Goal: Information Seeking & Learning: Learn about a topic

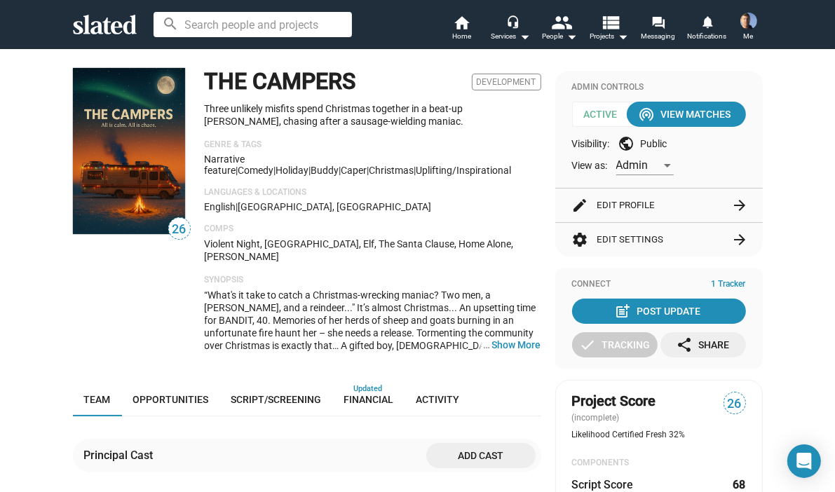
click at [535, 183] on div "THE CAMPERS Development Three unlikely misfits spend Christmas together in a be…" at bounding box center [373, 215] width 337 height 295
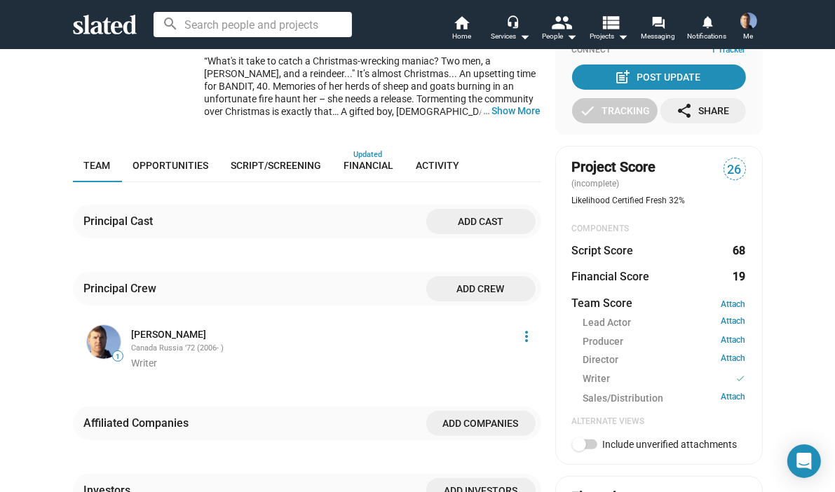
scroll to position [210, 0]
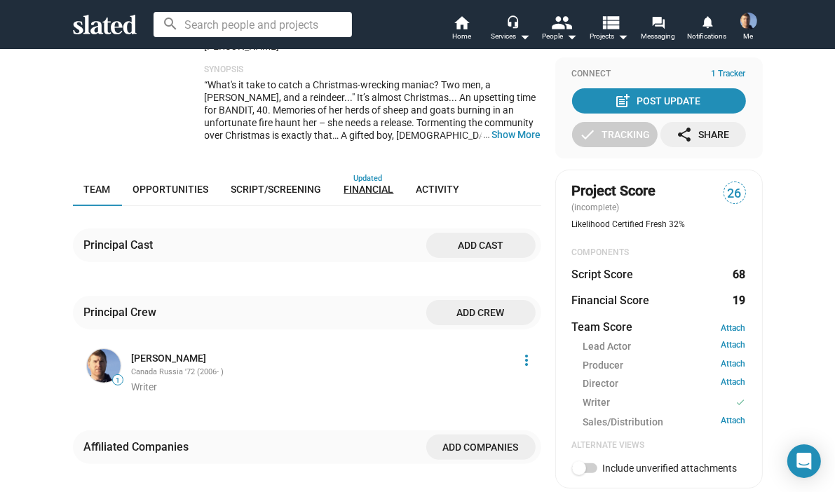
click at [364, 184] on span "Financial" at bounding box center [369, 189] width 50 height 11
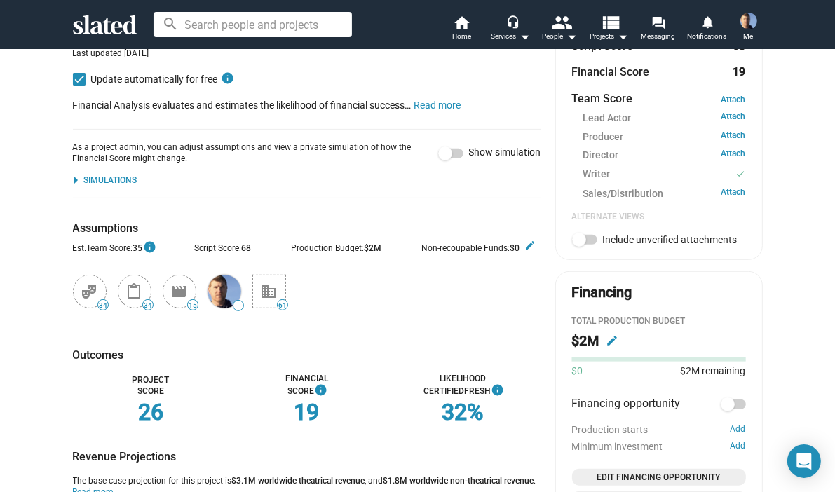
scroll to position [463, 0]
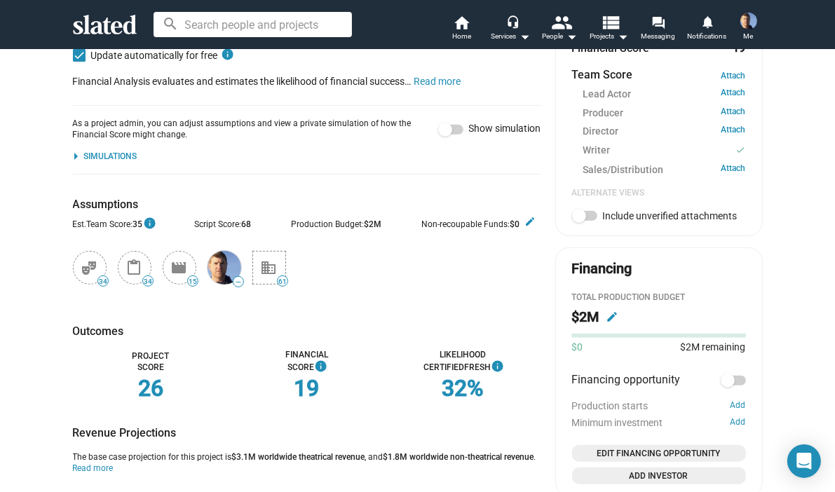
click at [407, 250] on div "theater_comedy_black 34 content_paste_black 34 movie_black 15 — business_black …" at bounding box center [305, 268] width 471 height 56
click at [426, 265] on div "theater_comedy_black 34 content_paste_black 34 movie_black 15 — business_black …" at bounding box center [305, 268] width 471 height 56
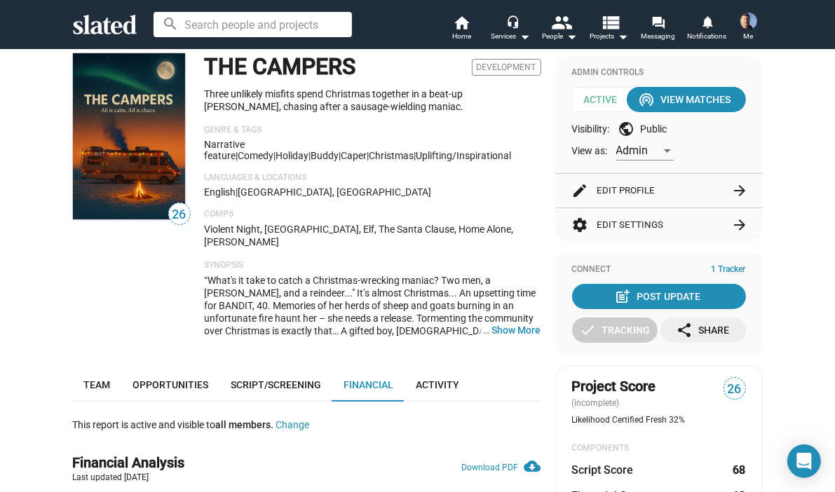
scroll to position [0, 0]
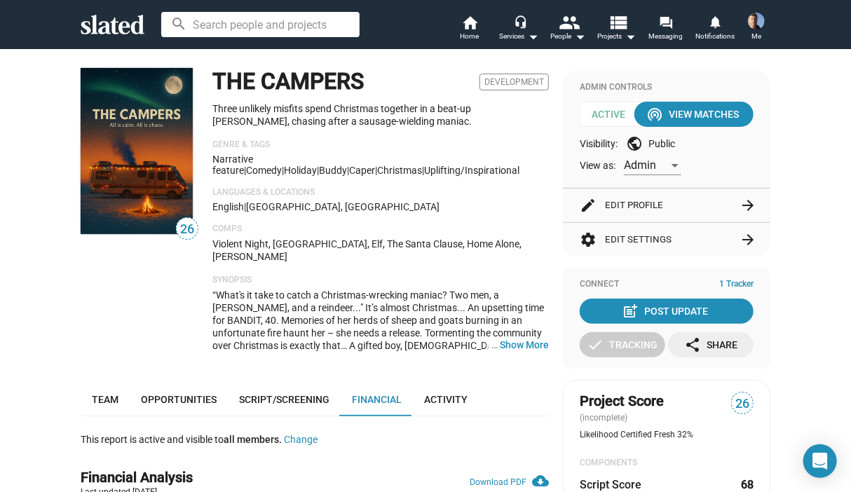
click at [539, 183] on div "THE CAMPERS Development Three unlikely misfits spend Christmas together in a be…" at bounding box center [381, 215] width 337 height 295
click at [563, 128] on div "Admin Controls Active wifi_tethering View Matches Visibility: public Public Vie…" at bounding box center [667, 129] width 208 height 117
drag, startPoint x: 66, startPoint y: 296, endPoint x: 77, endPoint y: 281, distance: 19.1
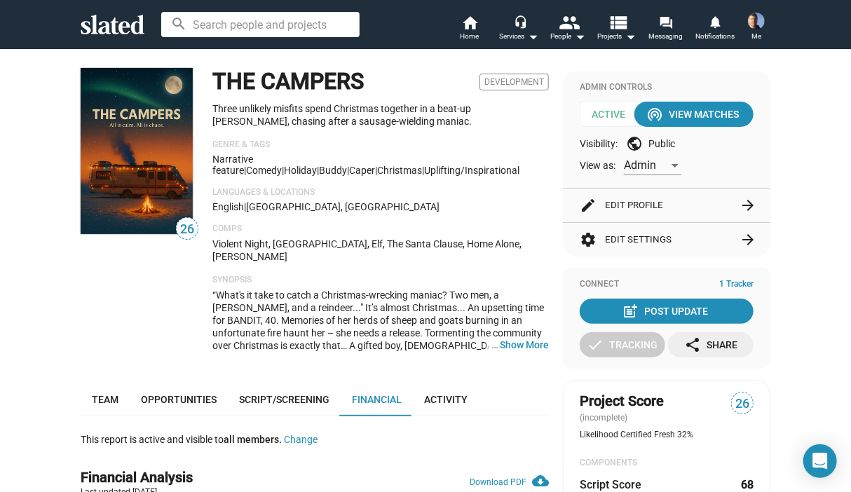
click at [169, 313] on div "26" at bounding box center [140, 215] width 118 height 295
click at [570, 20] on mat-icon "people" at bounding box center [570, 22] width 20 height 20
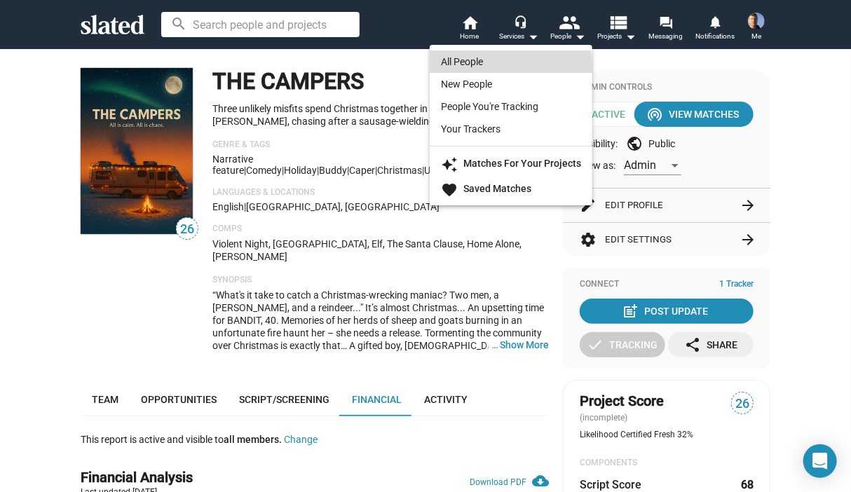
click at [485, 67] on link "All People" at bounding box center [511, 61] width 163 height 22
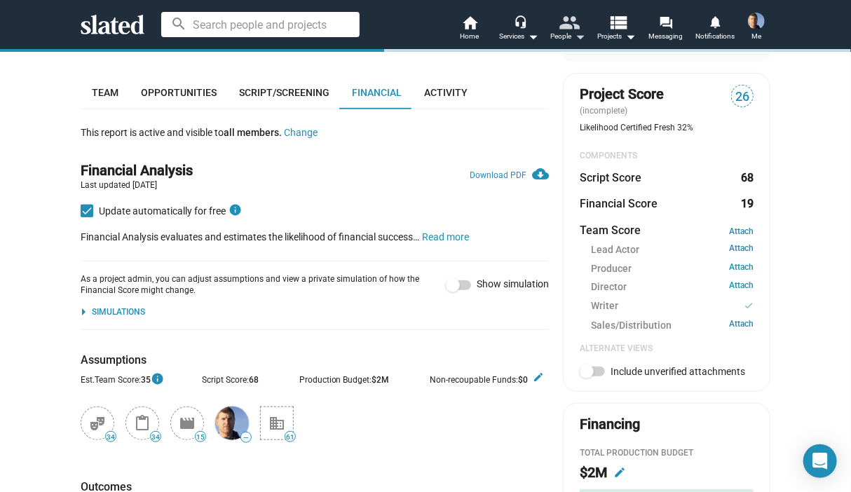
scroll to position [323, 0]
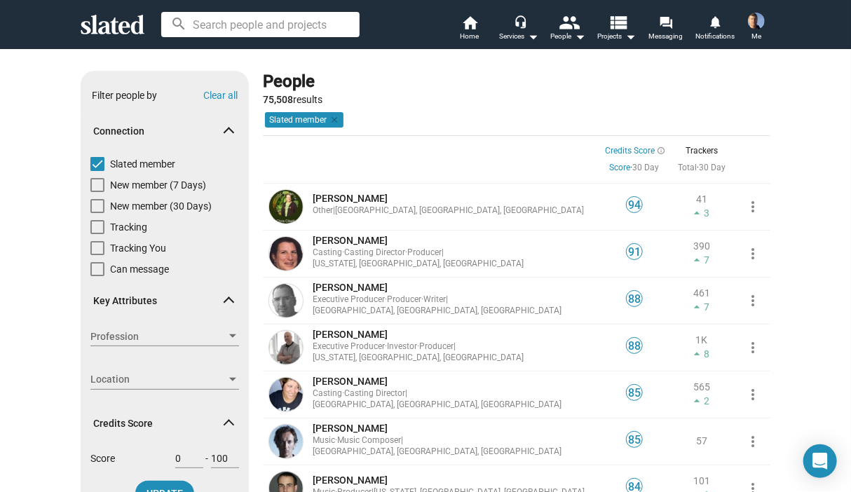
click at [248, 25] on input at bounding box center [260, 24] width 198 height 25
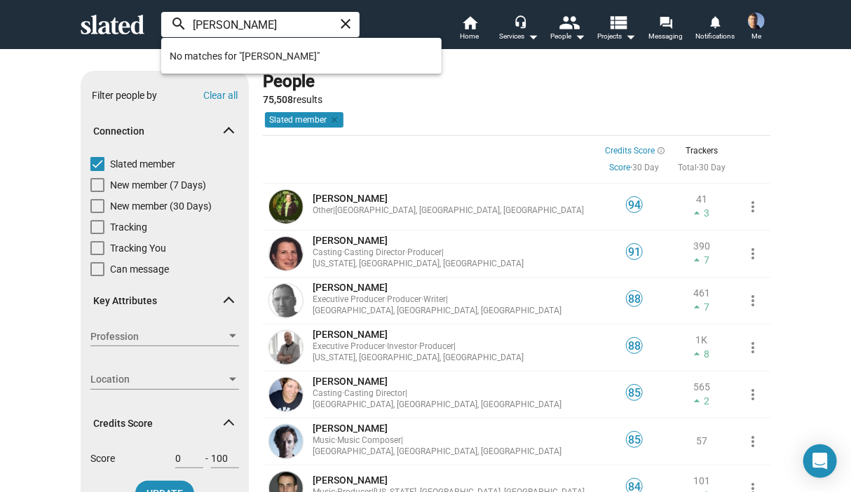
click at [247, 23] on input "brad kess" at bounding box center [260, 24] width 198 height 25
drag, startPoint x: 278, startPoint y: 26, endPoint x: 151, endPoint y: 32, distance: 127.1
click at [151, 32] on div "brandon morel close search home Home headset_mic Services arrow_drop_down peopl…" at bounding box center [426, 24] width 718 height 36
type input "n"
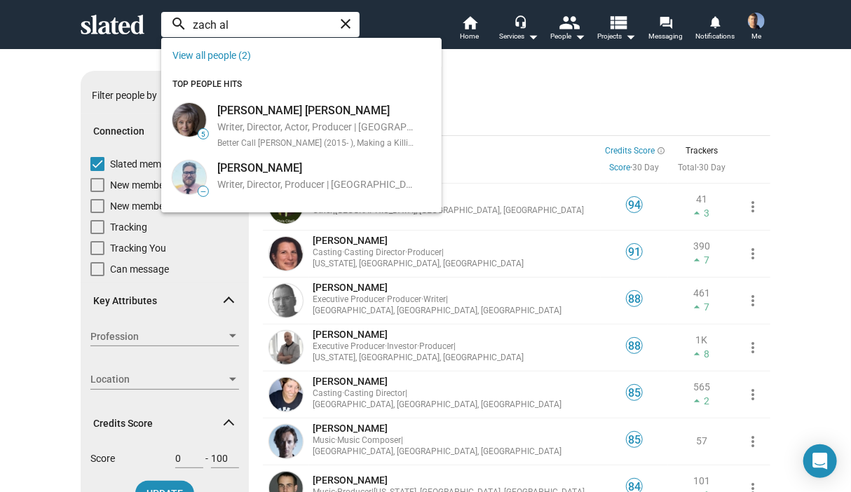
drag, startPoint x: 229, startPoint y: 23, endPoint x: 184, endPoint y: 27, distance: 45.0
click at [184, 27] on input "zach al" at bounding box center [260, 24] width 198 height 25
paste input "Steve Dubreui"
click at [295, 20] on input "Steve Dubreuil" at bounding box center [260, 24] width 198 height 25
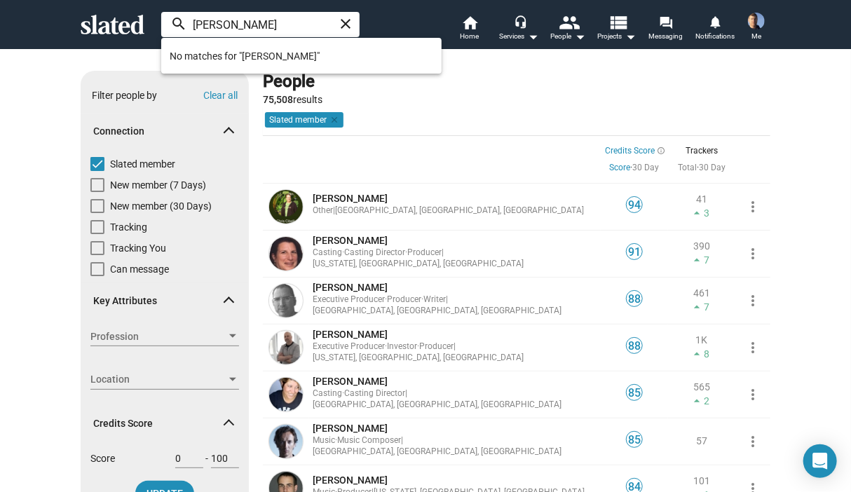
drag, startPoint x: 242, startPoint y: 23, endPoint x: 180, endPoint y: 23, distance: 61.7
click at [180, 23] on input "Steve Dub" at bounding box center [260, 24] width 198 height 25
paste input "Patrick White"
drag, startPoint x: 269, startPoint y: 19, endPoint x: 185, endPoint y: 22, distance: 84.2
click at [185, 22] on input "Patrick White" at bounding box center [260, 24] width 198 height 25
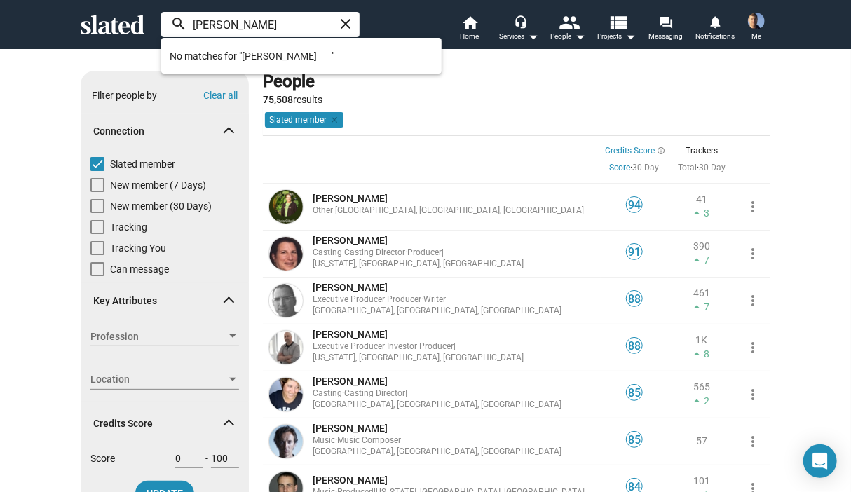
paste input "Jessica Schwartz"
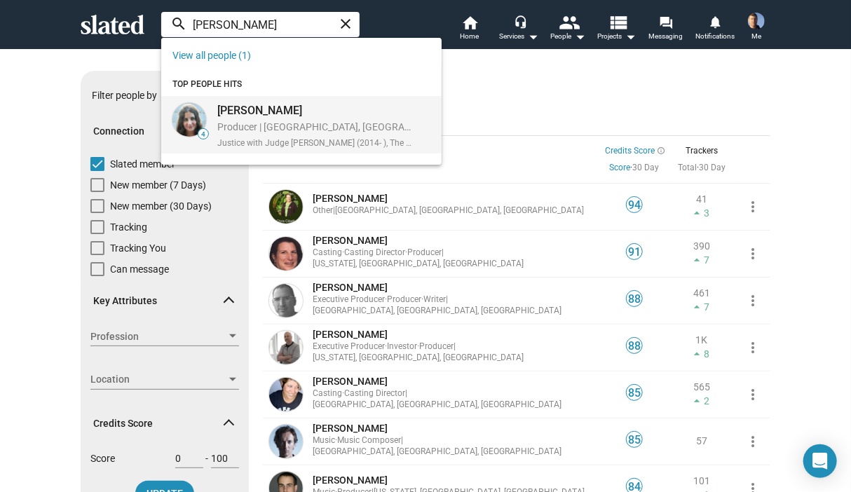
type input "Jessica Schwartz"
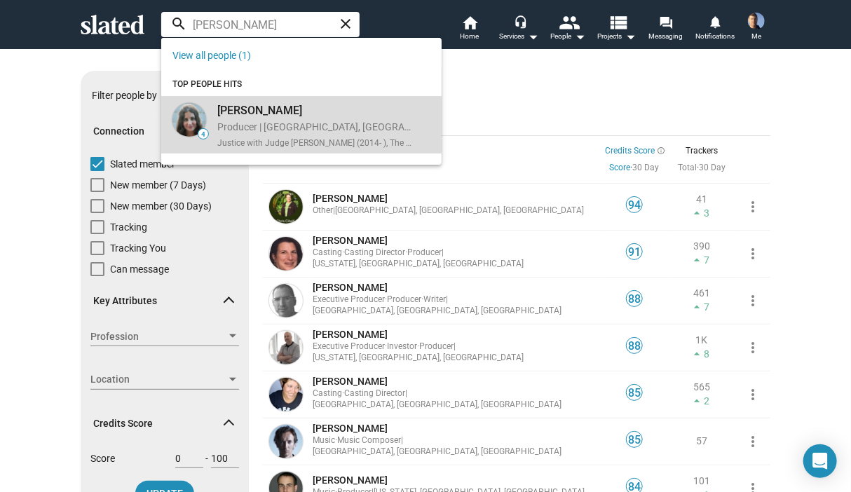
click at [252, 105] on div "Jessica Schwartz" at bounding box center [315, 110] width 197 height 15
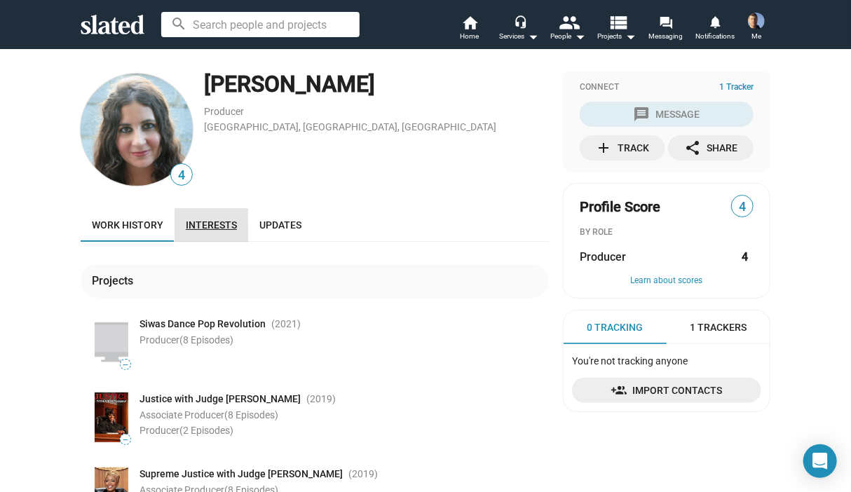
click at [208, 227] on span "Interests" at bounding box center [211, 225] width 51 height 11
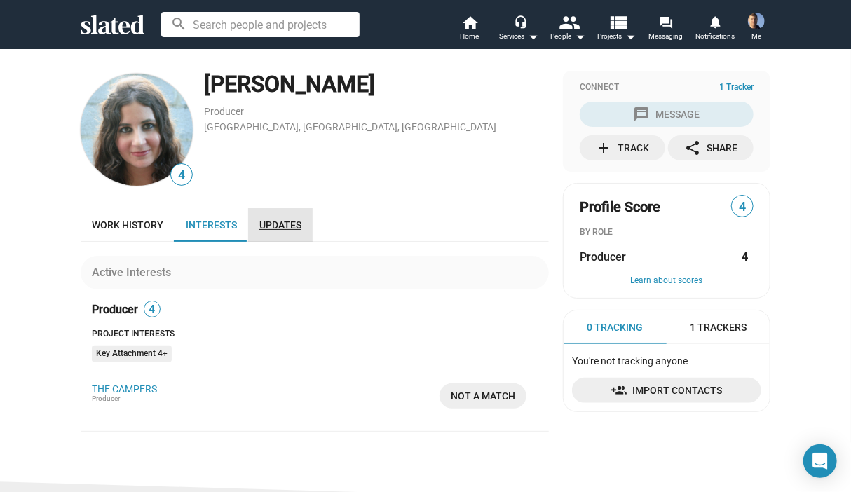
click at [264, 225] on span "Updates" at bounding box center [281, 225] width 42 height 11
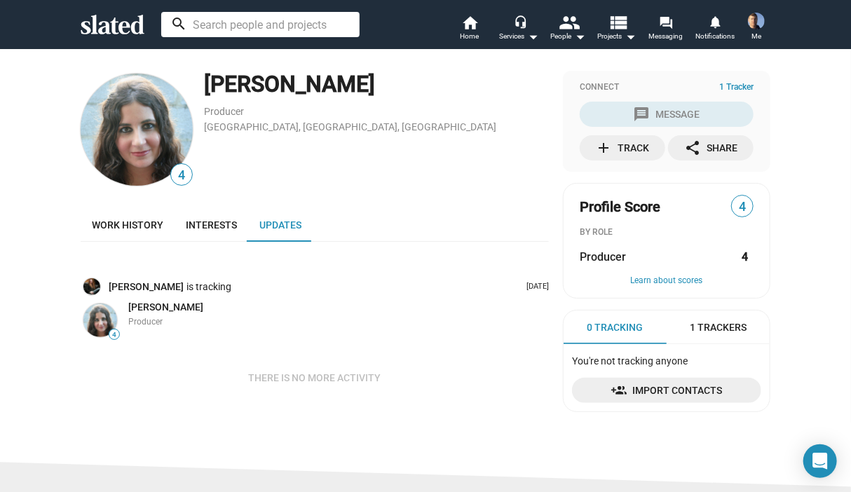
click at [237, 18] on input at bounding box center [260, 24] width 198 height 25
paste input "Maddy Breeland"
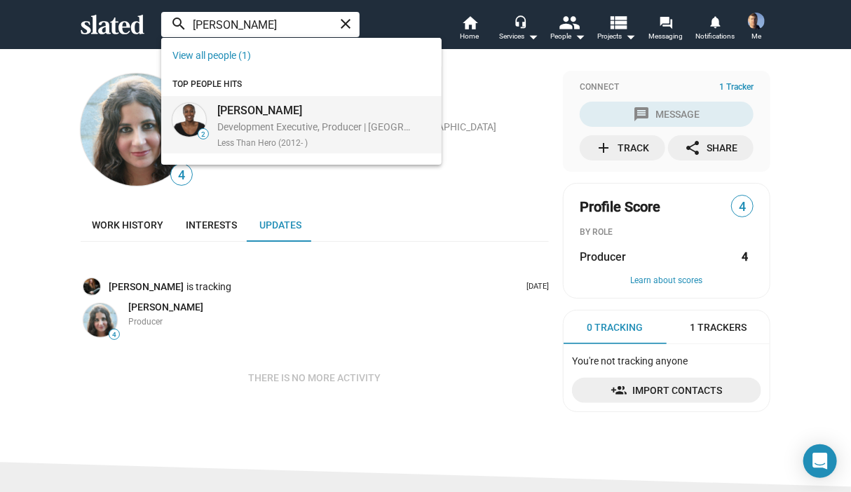
type input "Maddy Breeland"
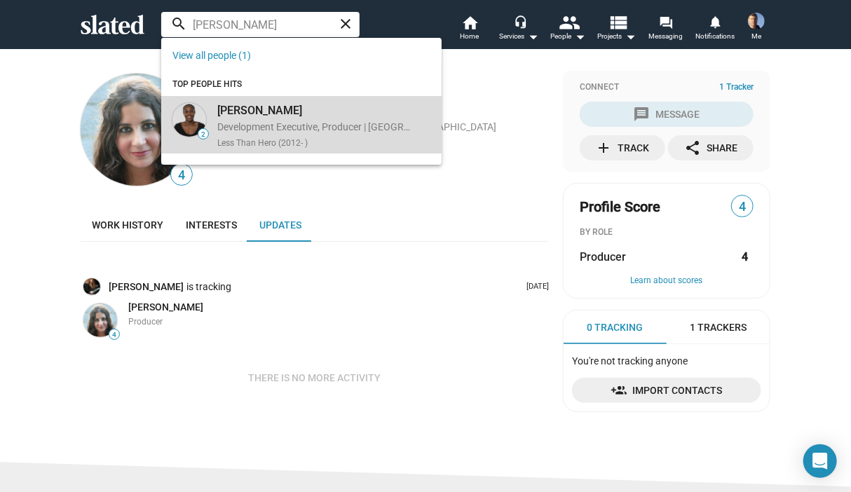
click at [272, 102] on div "Maddie Breeland Development Executive, Producer | Los Angeles, CA, US Less Than…" at bounding box center [314, 124] width 211 height 49
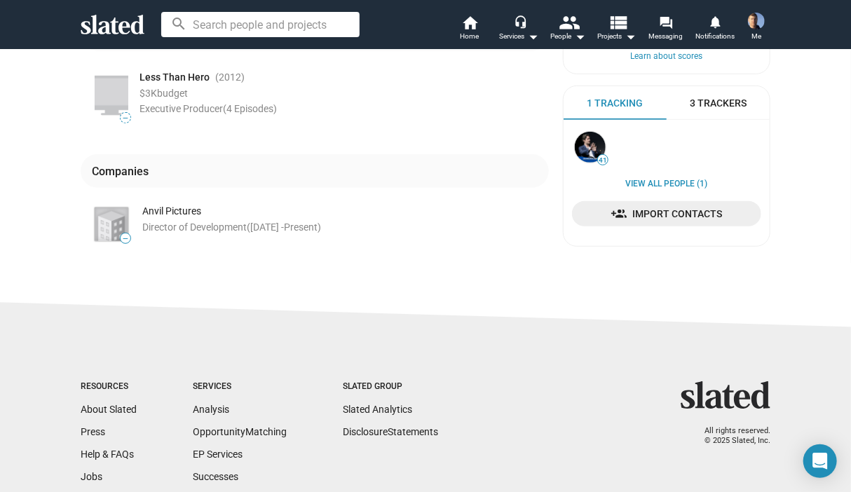
scroll to position [281, 0]
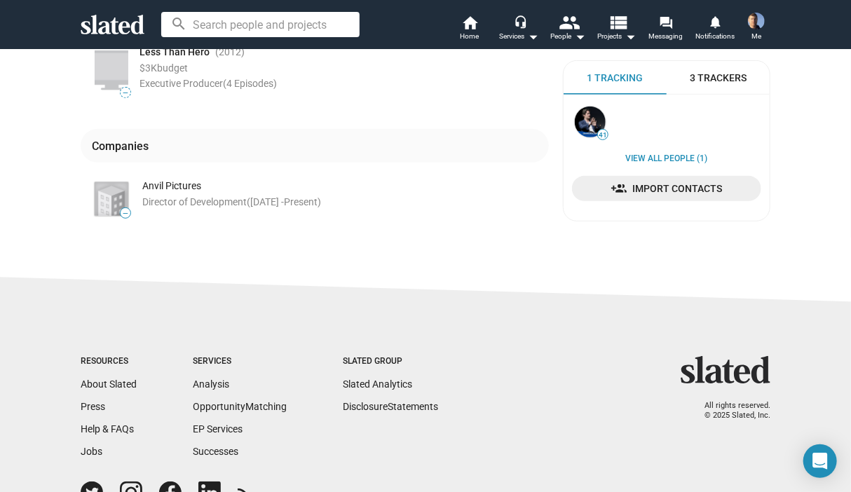
click at [227, 18] on input at bounding box center [260, 24] width 198 height 25
paste input "Andrew Kersey"
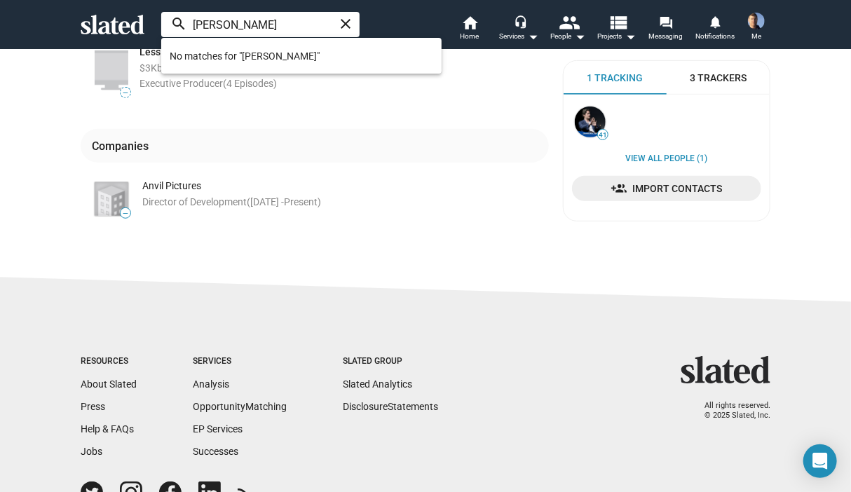
drag, startPoint x: 272, startPoint y: 24, endPoint x: 186, endPoint y: 33, distance: 86.7
click at [186, 33] on input "Andrew Kersey" at bounding box center [260, 24] width 198 height 25
paste input "Josh Dove"
drag, startPoint x: 255, startPoint y: 18, endPoint x: 189, endPoint y: 29, distance: 66.1
click at [189, 29] on input "Josh Dove" at bounding box center [260, 24] width 198 height 25
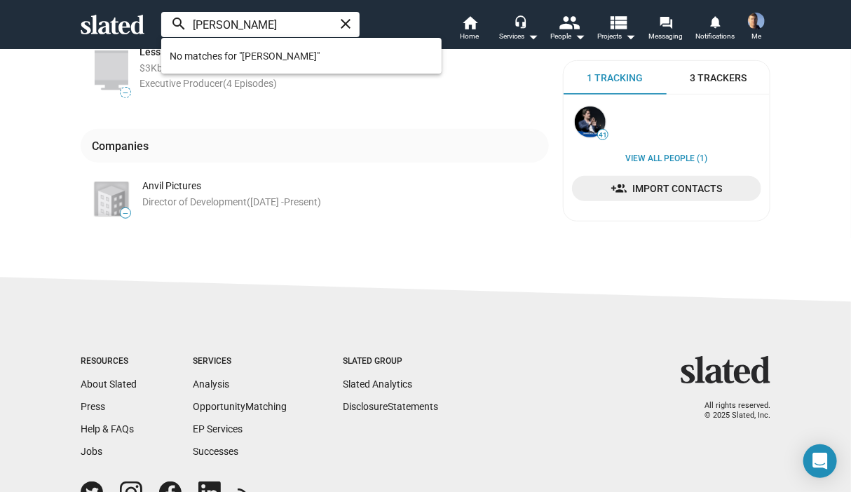
paste input "hn Brown"
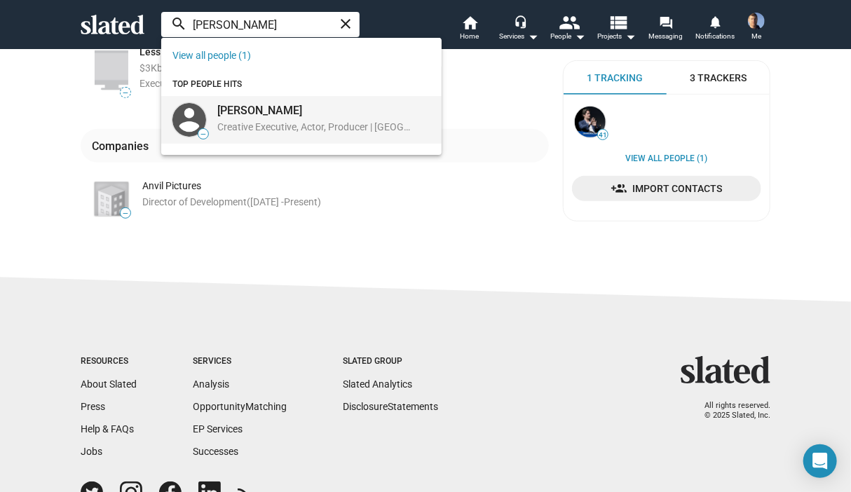
type input "John Brown"
click at [264, 109] on div "John Browne" at bounding box center [315, 110] width 197 height 15
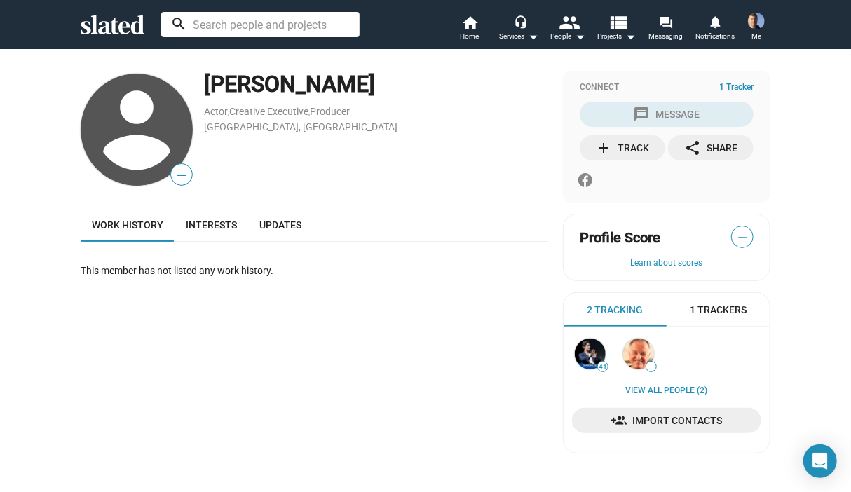
click at [261, 20] on input at bounding box center [260, 24] width 198 height 25
paste input "Ari Ben"
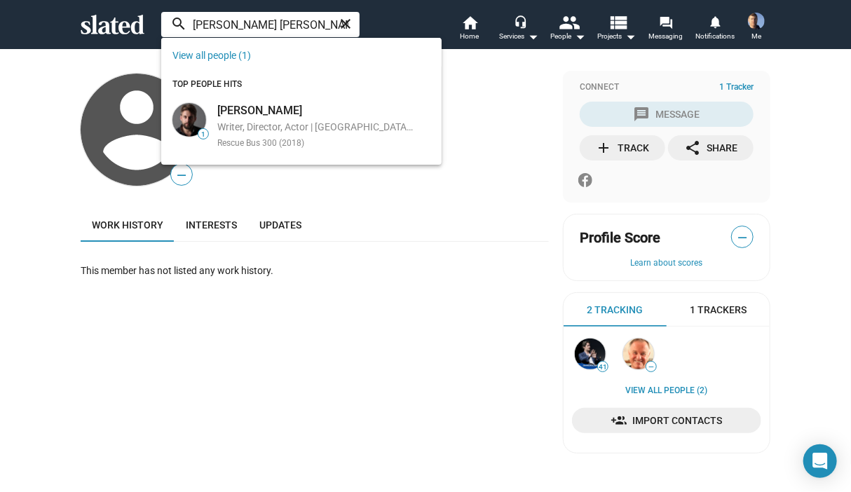
drag, startPoint x: 231, startPoint y: 22, endPoint x: 183, endPoint y: 26, distance: 47.8
click at [183, 26] on input "Ari Ben" at bounding box center [260, 24] width 198 height 25
paste input "Jen Au"
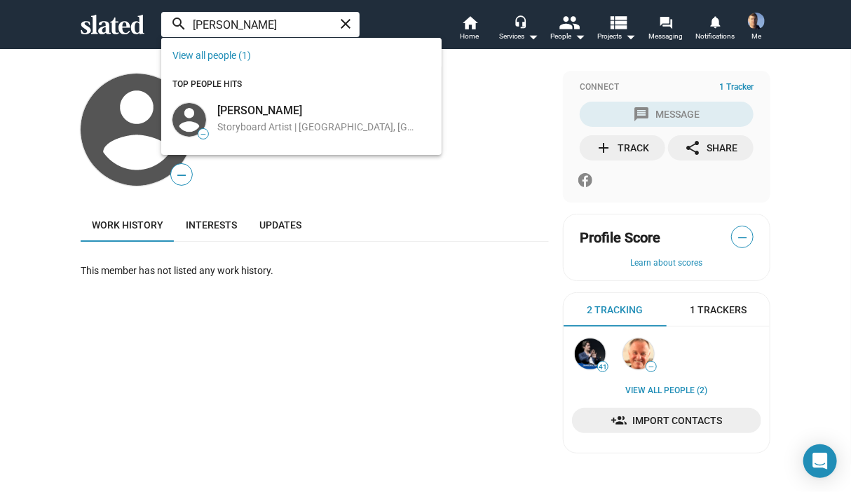
drag, startPoint x: 279, startPoint y: 26, endPoint x: 185, endPoint y: 32, distance: 94.1
click at [185, 32] on input "Jen Au" at bounding box center [260, 24] width 198 height 25
paste input "Drew Schenfield"
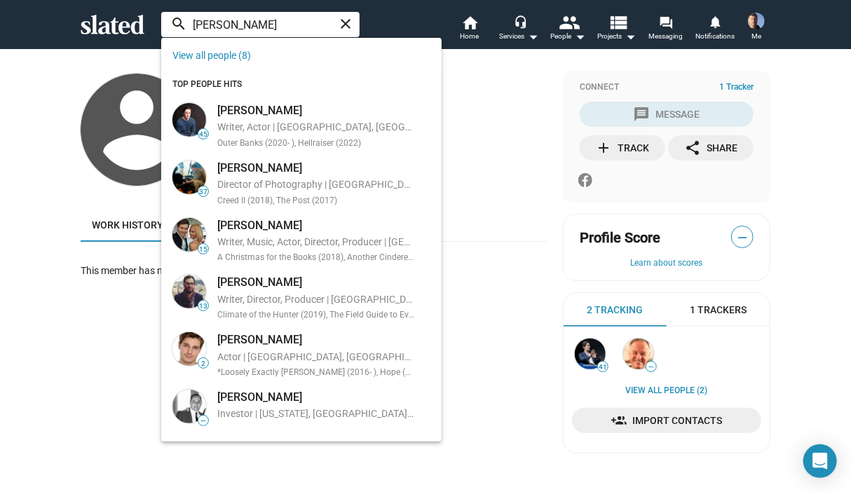
type input "Drew S"
click at [627, 27] on mat-icon "view_list" at bounding box center [619, 22] width 20 height 20
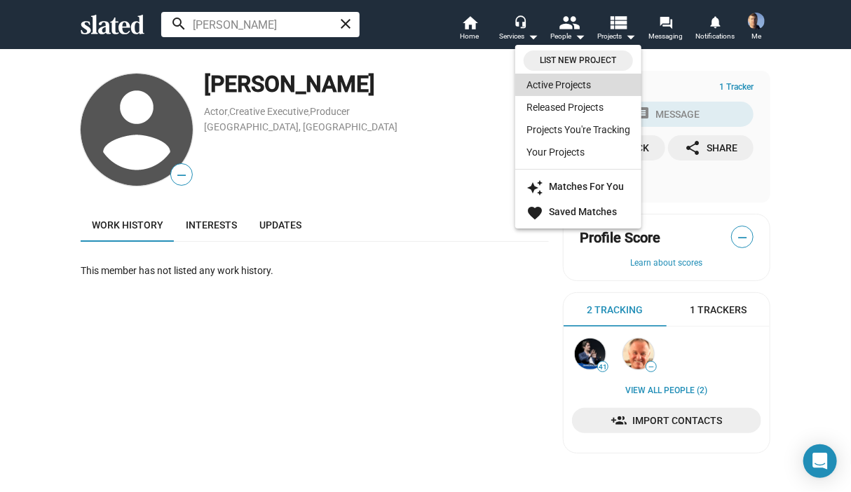
click at [567, 86] on link "Active Projects" at bounding box center [578, 85] width 126 height 22
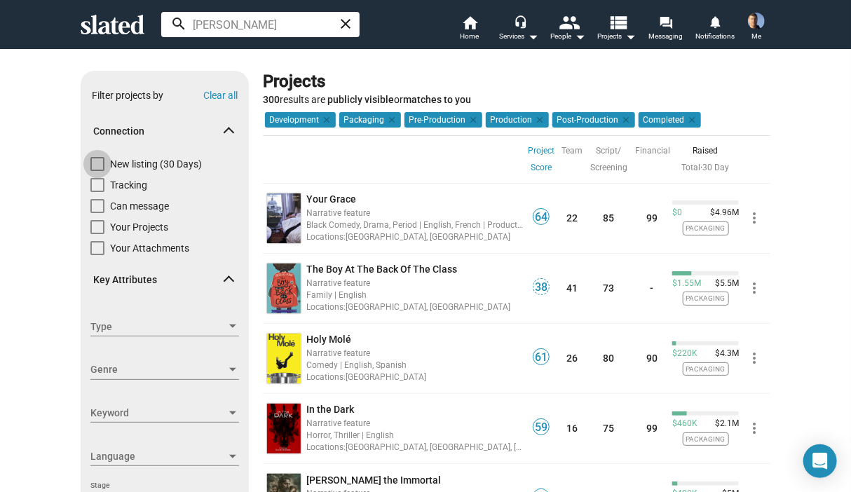
click at [97, 162] on span at bounding box center [97, 164] width 14 height 14
click at [97, 171] on input "New listing (30 Days)" at bounding box center [97, 171] width 1 height 1
checkbox input "true"
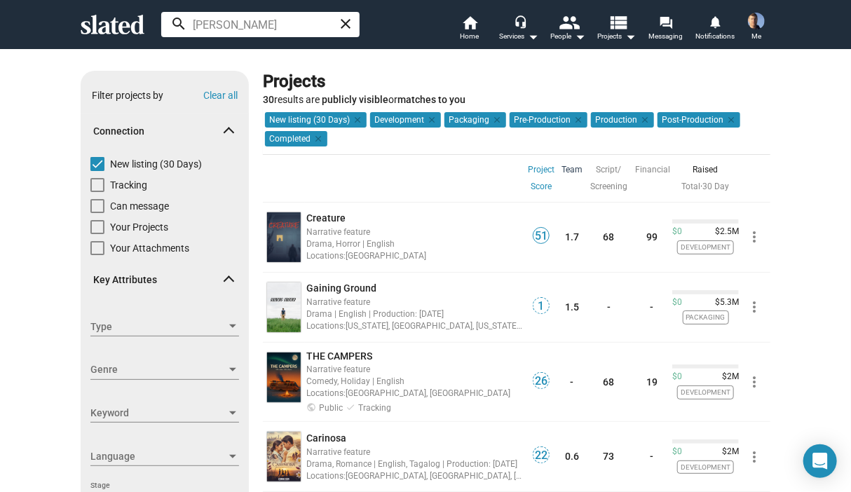
click at [565, 165] on link "Team" at bounding box center [572, 169] width 21 height 17
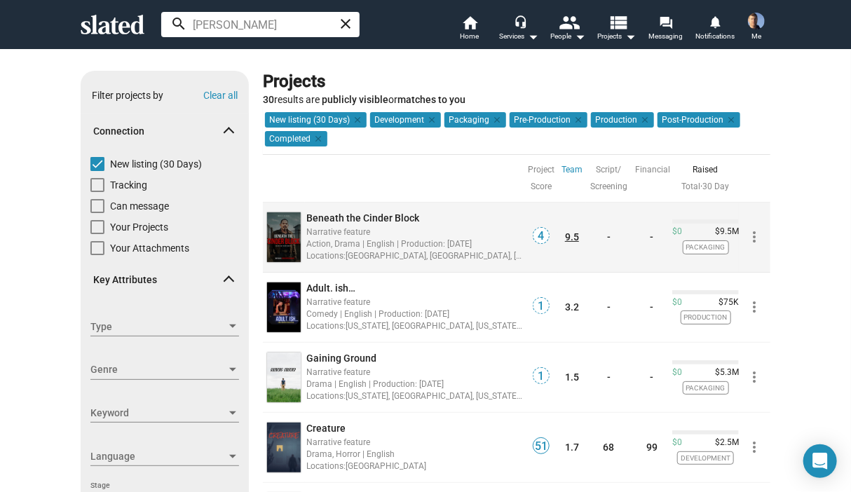
click at [567, 234] on link "9.5" at bounding box center [572, 236] width 14 height 11
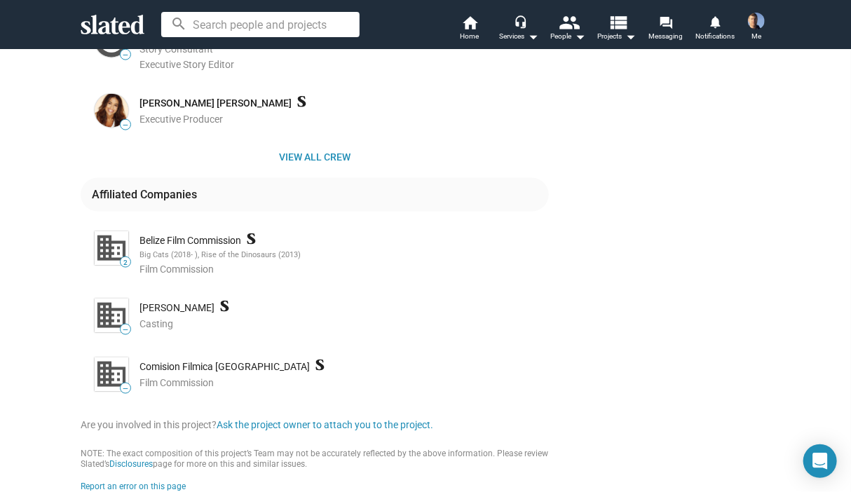
scroll to position [771, 0]
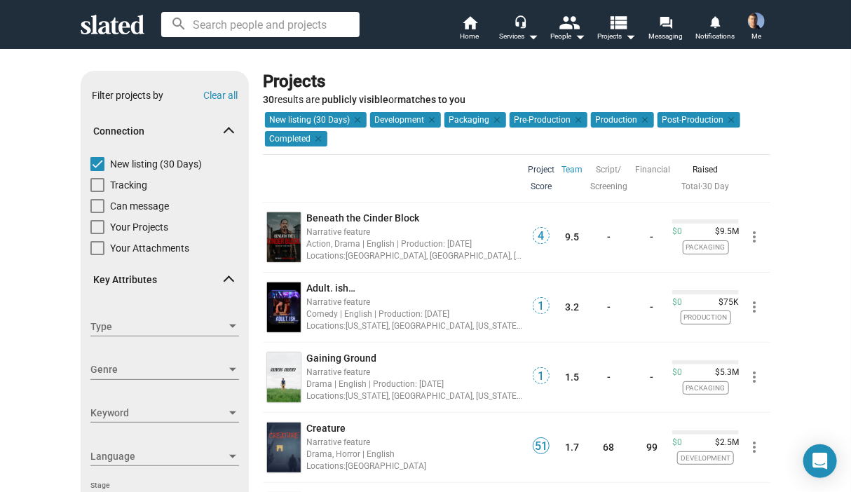
click at [538, 168] on link "Project Score" at bounding box center [541, 178] width 27 height 34
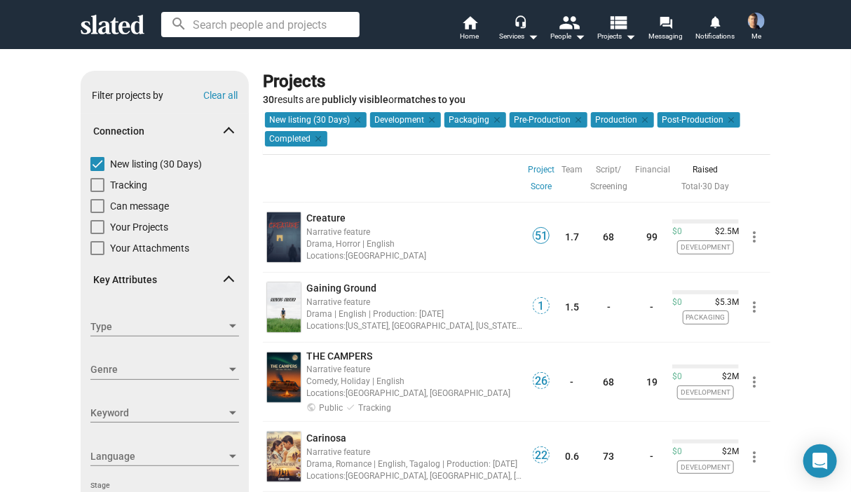
click at [490, 168] on div at bounding box center [415, 178] width 220 height 48
click at [480, 166] on div at bounding box center [415, 178] width 220 height 48
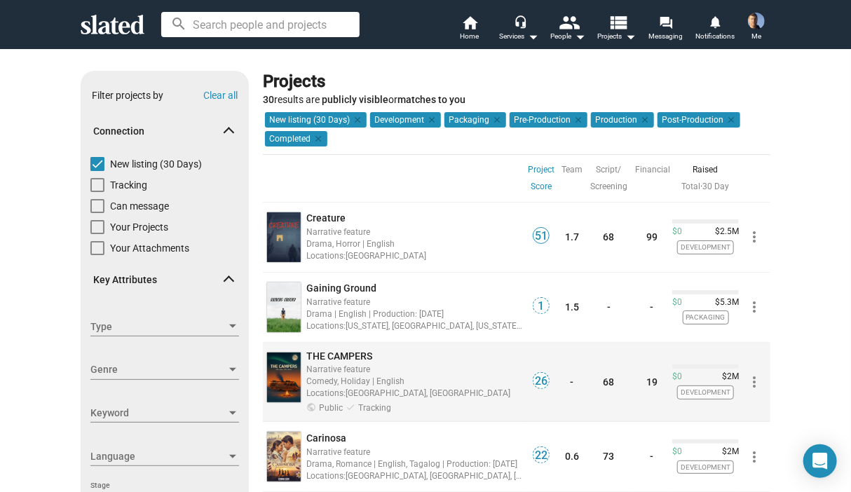
click at [335, 350] on div "THE CAMPERS" at bounding box center [414, 356] width 217 height 13
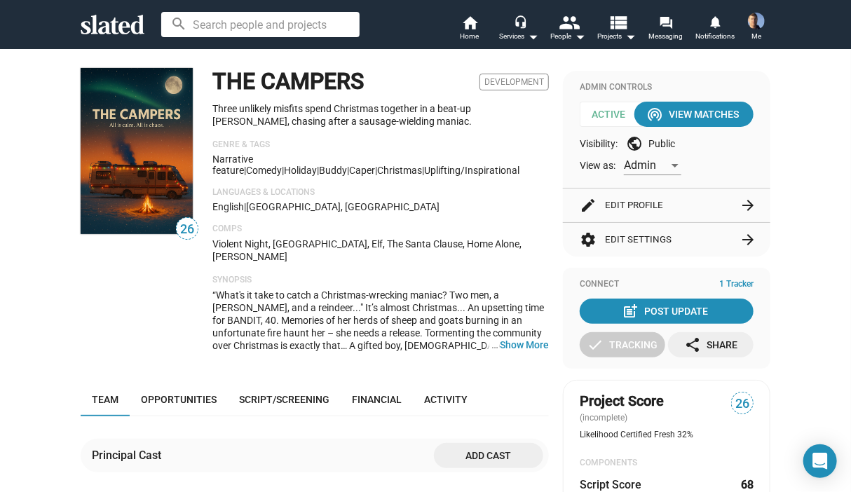
click at [495, 200] on div "THE CAMPERS Development Three unlikely misfits spend Christmas together in a be…" at bounding box center [381, 215] width 337 height 295
click at [527, 149] on p "Genre & Tags" at bounding box center [381, 145] width 337 height 11
click at [493, 180] on div "THE CAMPERS Development Three unlikely misfits spend Christmas together in a be…" at bounding box center [381, 215] width 337 height 295
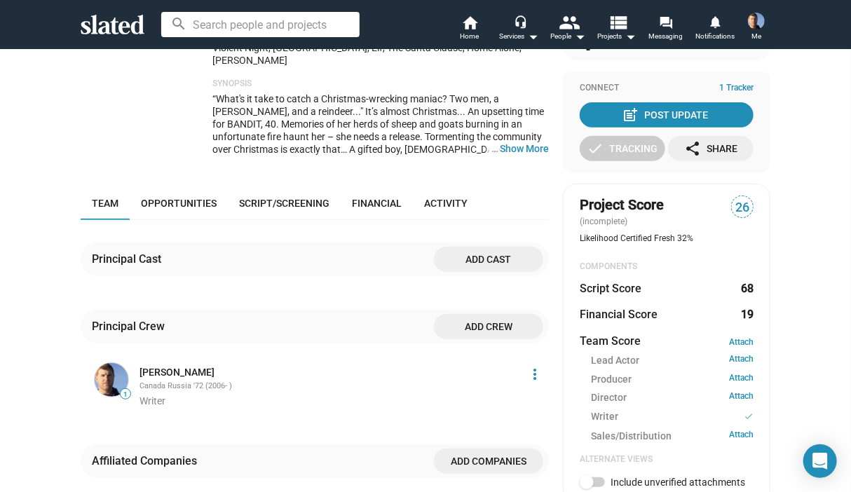
scroll to position [140, 0]
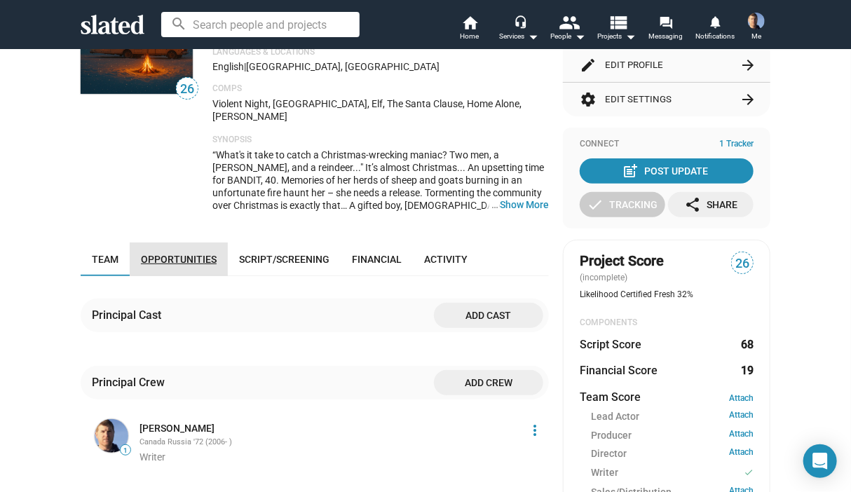
click at [187, 254] on span "Opportunities" at bounding box center [179, 259] width 76 height 11
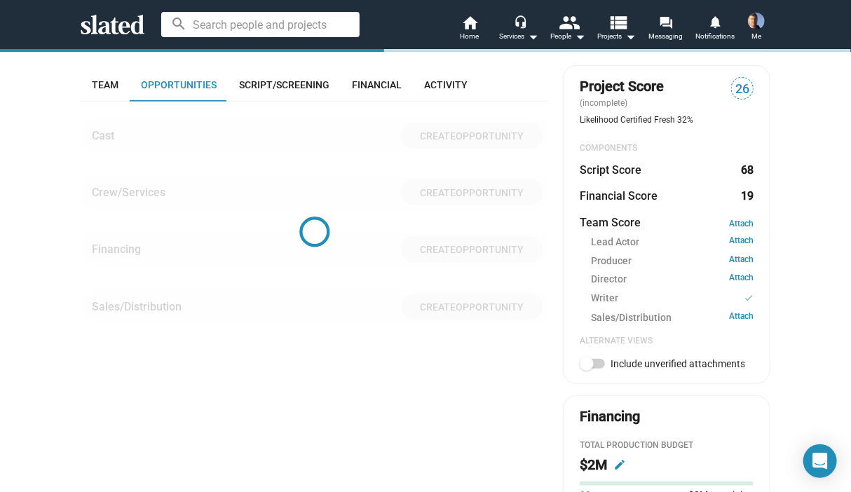
scroll to position [323, 0]
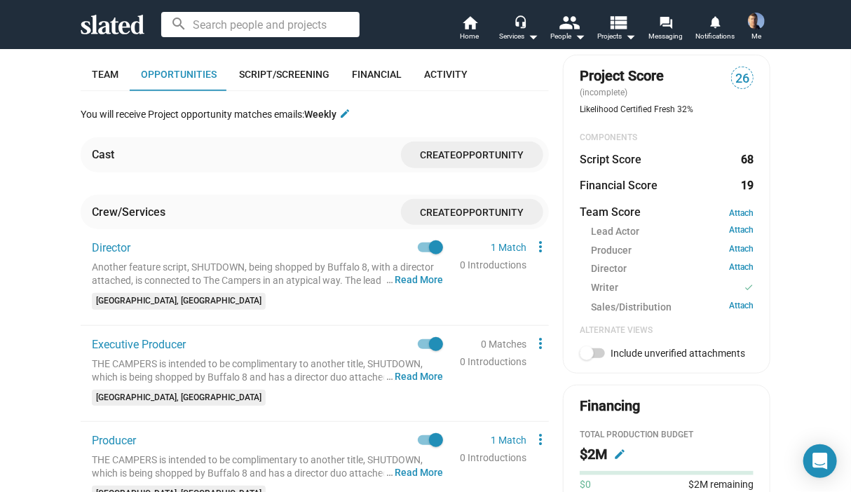
click at [816, 123] on div "26 THE CAMPERS Development Three unlikely misfits spend Christmas together in a…" at bounding box center [425, 264] width 851 height 1082
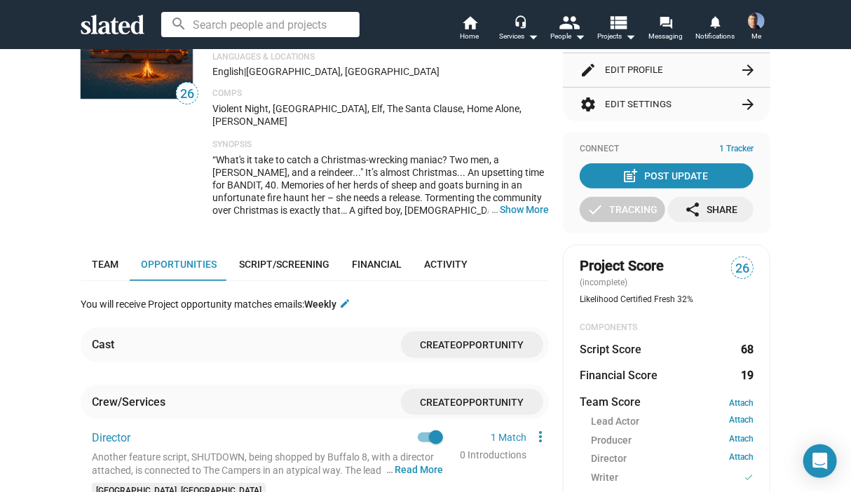
scroll to position [0, 0]
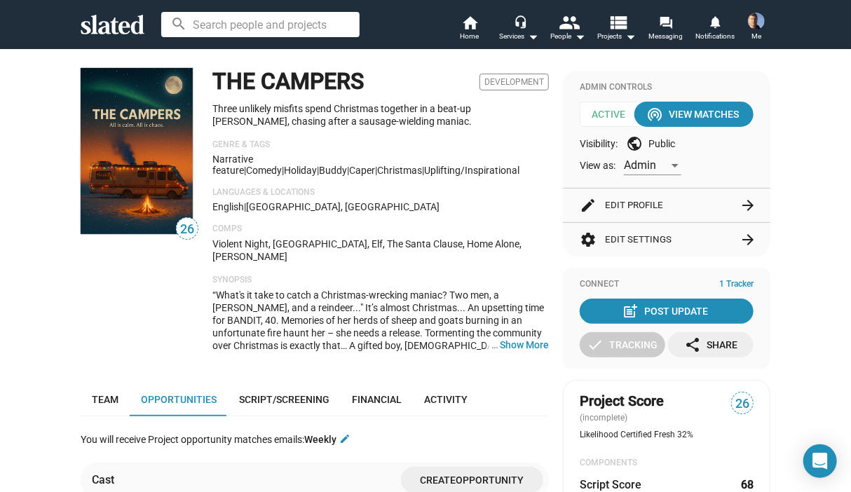
click at [541, 134] on div "THE CAMPERS Development Three unlikely misfits spend Christmas together in a be…" at bounding box center [381, 215] width 337 height 295
click at [544, 134] on div "THE CAMPERS Development Three unlikely misfits spend Christmas together in a be…" at bounding box center [381, 215] width 337 height 295
click at [641, 239] on button "settings Edit Settings arrow_forward" at bounding box center [667, 240] width 174 height 34
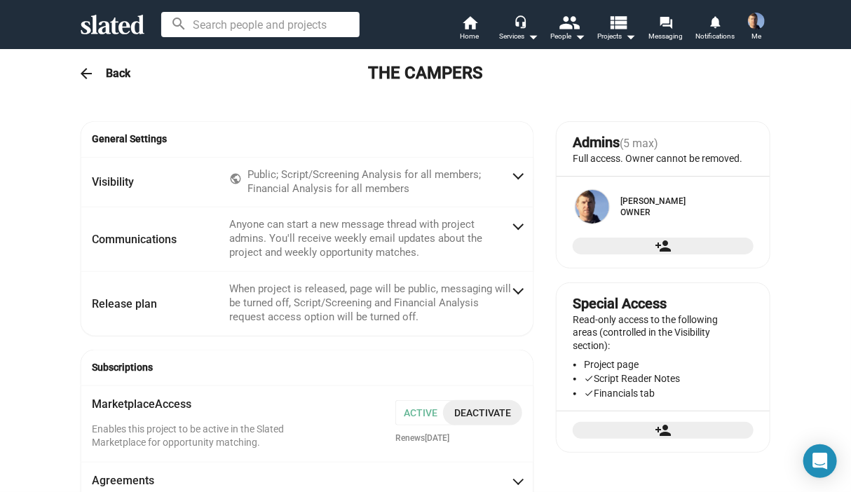
click at [83, 74] on mat-icon "arrow_back" at bounding box center [86, 73] width 17 height 17
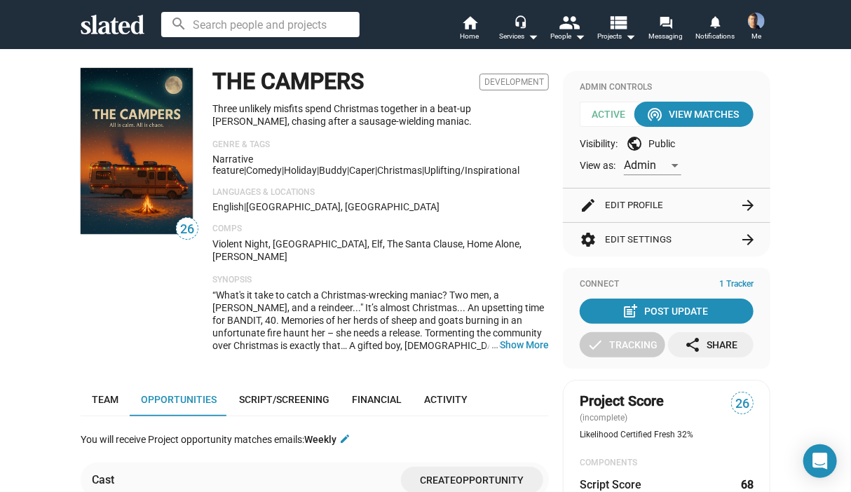
click at [637, 199] on button "edit Edit Profile arrow_forward" at bounding box center [667, 206] width 174 height 34
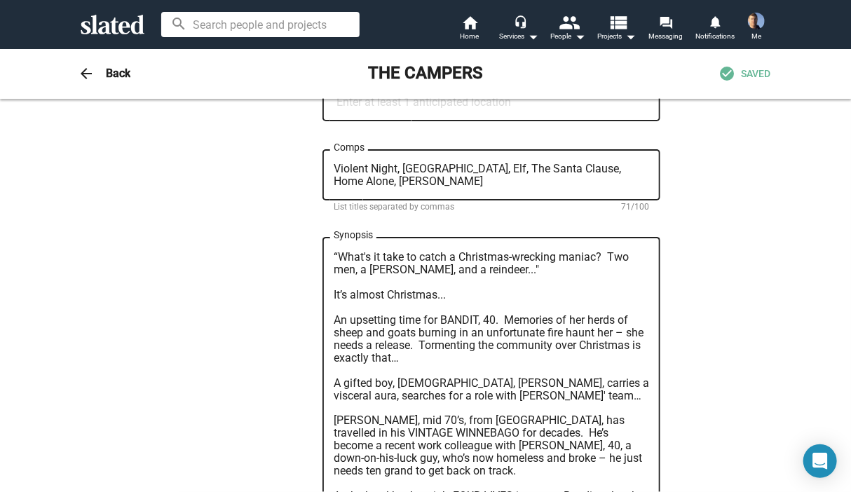
scroll to position [701, 0]
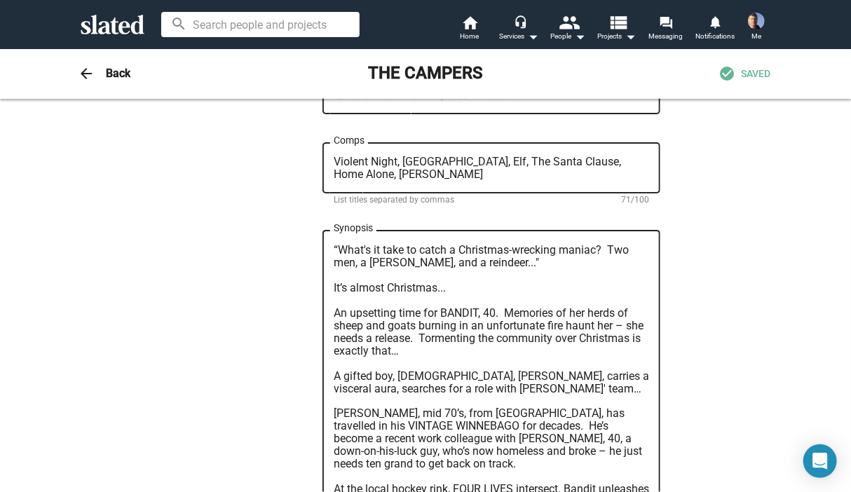
click at [490, 319] on textarea "“What's it take to catch a Christmas-wrecking maniac? Two men, a [PERSON_NAME],…" at bounding box center [492, 395] width 316 height 303
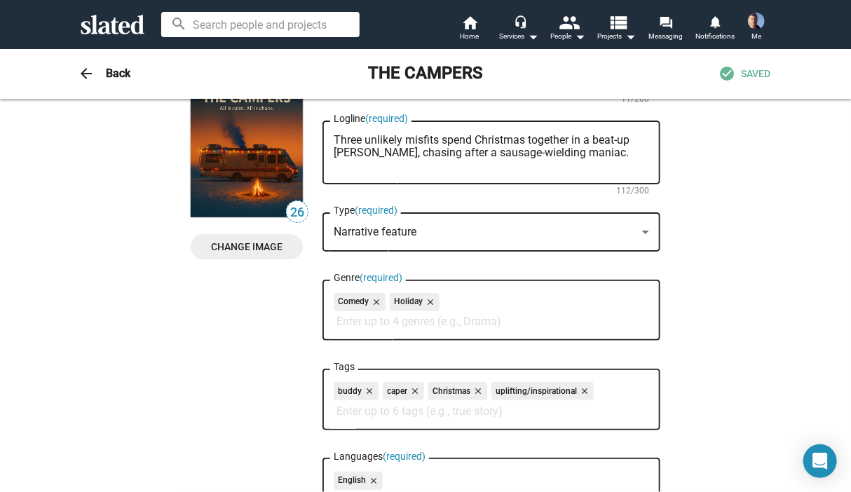
scroll to position [70, 0]
type textarea "“What's it take to catch a Christmas-wrecking maniac? Two men, a [PERSON_NAME],…"
click at [81, 79] on mat-icon "arrow_back" at bounding box center [86, 73] width 17 height 17
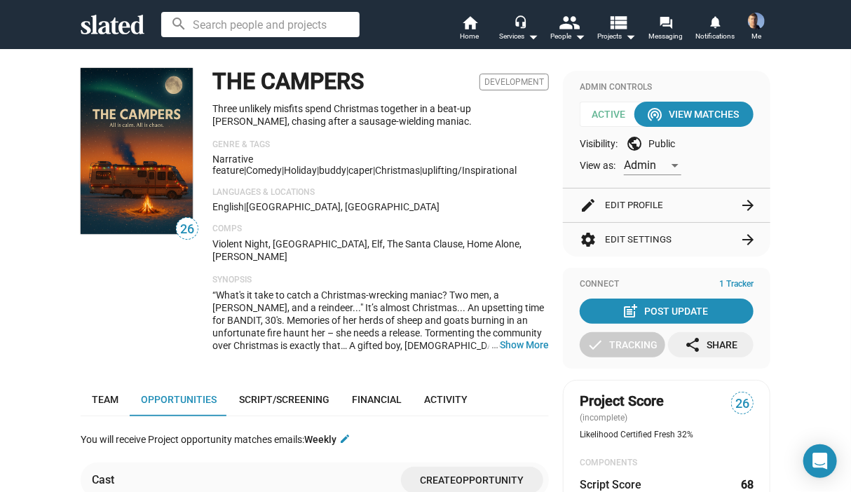
click at [142, 284] on div "26" at bounding box center [140, 215] width 118 height 295
click at [433, 394] on span "Activity" at bounding box center [445, 399] width 43 height 11
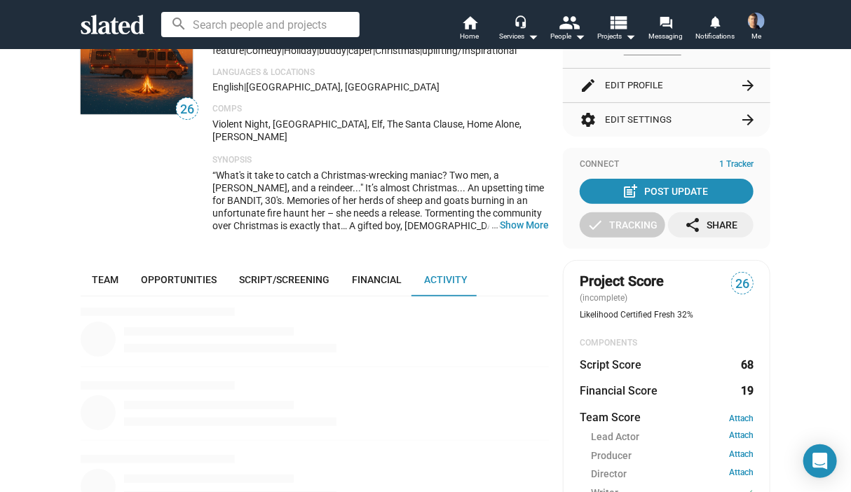
scroll to position [42, 0]
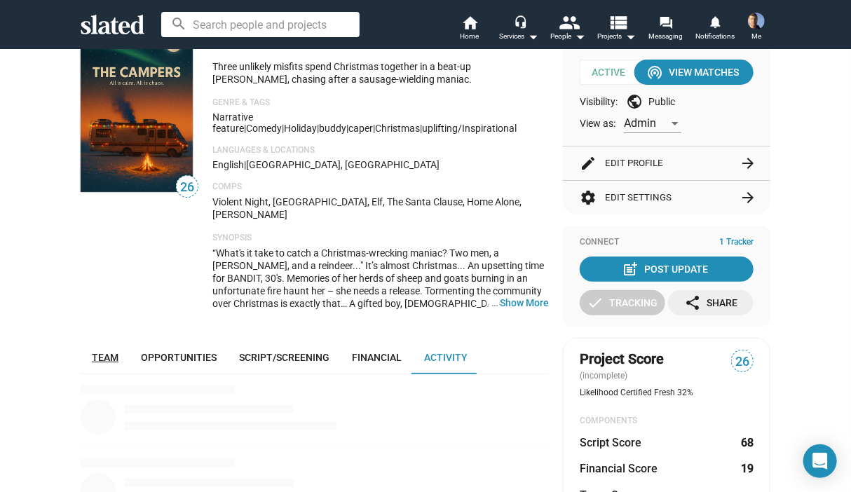
click at [92, 352] on span "Team" at bounding box center [105, 357] width 27 height 11
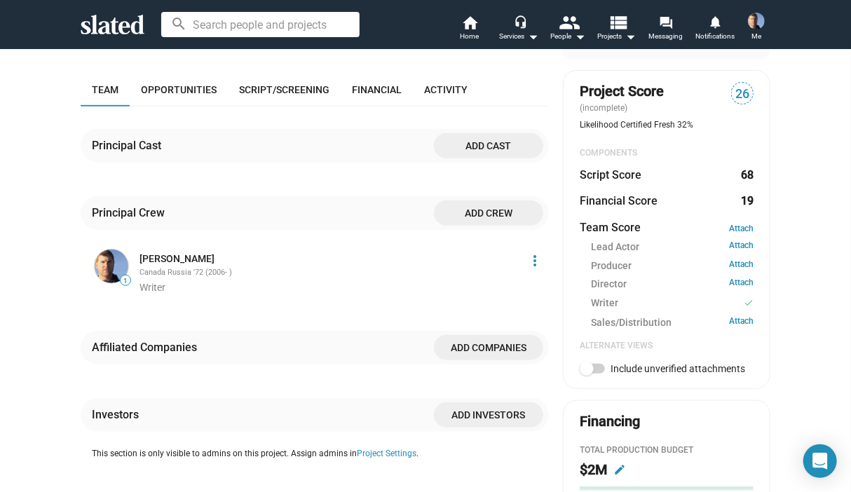
scroll to position [323, 0]
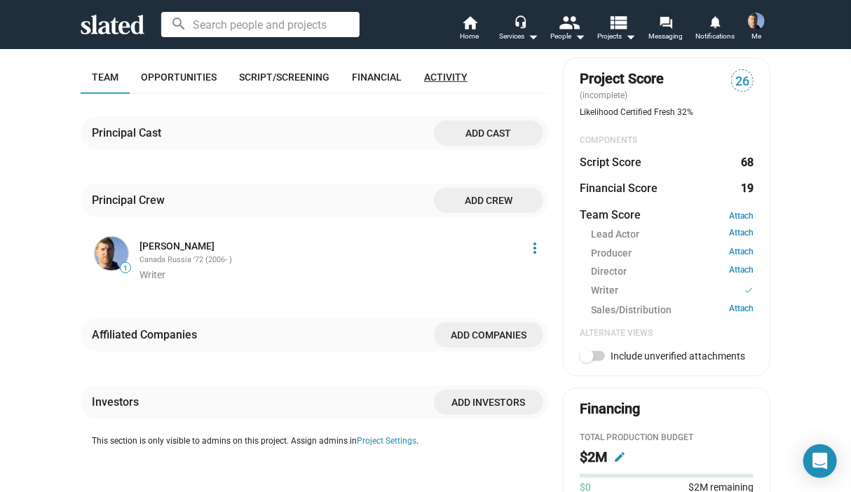
click at [443, 72] on span "Activity" at bounding box center [445, 77] width 43 height 11
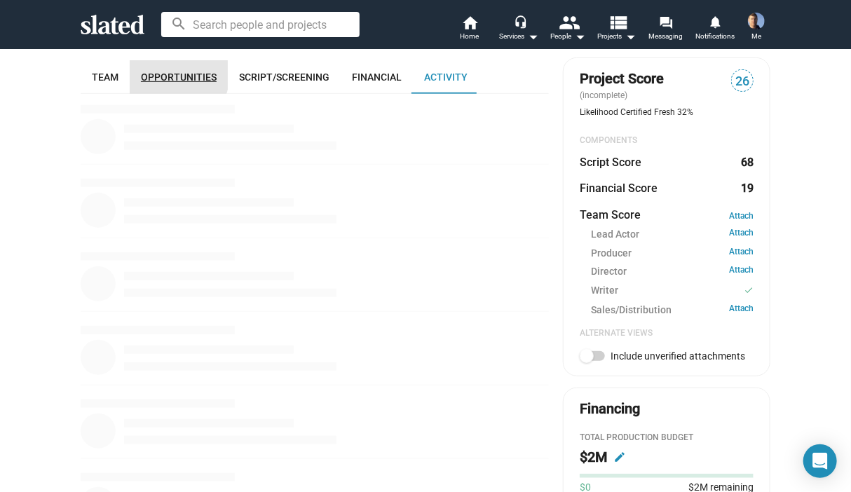
click at [166, 72] on span "Opportunities" at bounding box center [179, 77] width 76 height 11
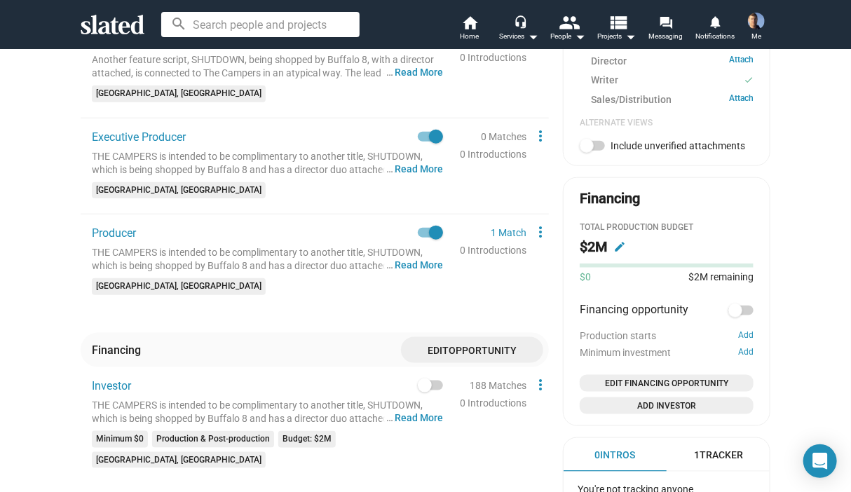
scroll to position [533, 0]
click at [466, 295] on div "Producer THE CAMPERS is intended to be complimentary to another title, SHUTDOWN…" at bounding box center [315, 268] width 469 height 85
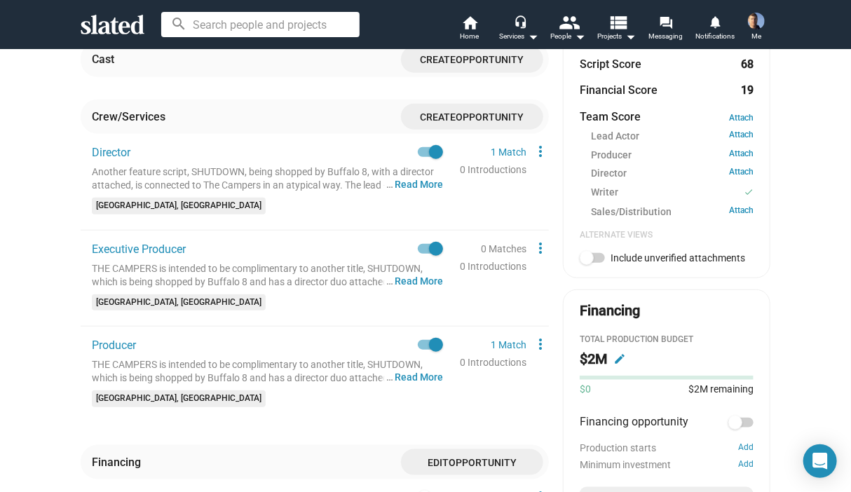
scroll to position [420, 0]
click at [814, 271] on div "26 THE CAMPERS Development Three unlikely misfits spend Christmas together in a…" at bounding box center [425, 169] width 851 height 1082
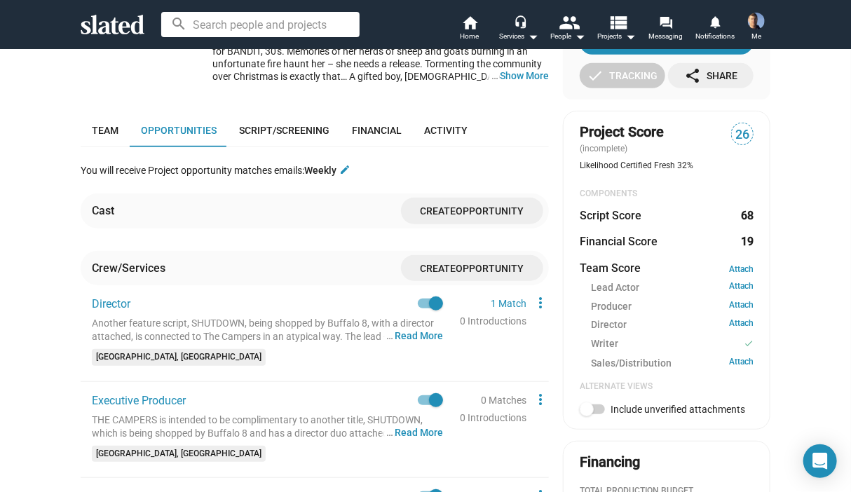
scroll to position [0, 0]
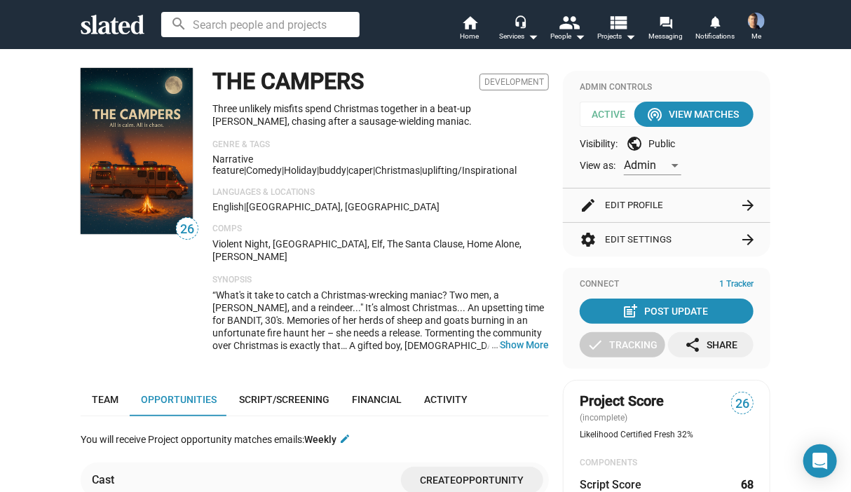
drag, startPoint x: 48, startPoint y: 128, endPoint x: 34, endPoint y: 137, distance: 16.6
click at [189, 267] on div "26" at bounding box center [140, 215] width 118 height 295
click at [191, 270] on div "26" at bounding box center [140, 215] width 118 height 295
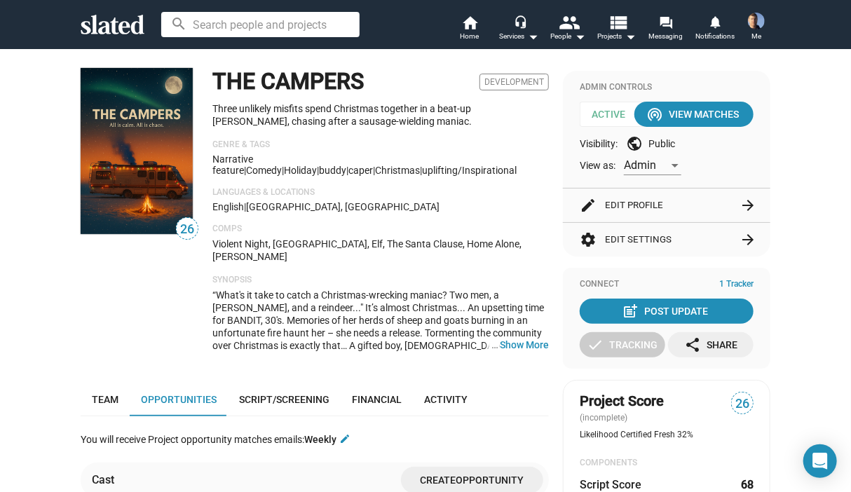
click at [728, 283] on span "1 Tracker" at bounding box center [737, 284] width 34 height 11
click at [621, 338] on div "check Tracking" at bounding box center [623, 344] width 71 height 25
click at [731, 283] on span "1 Tracker" at bounding box center [737, 284] width 34 height 11
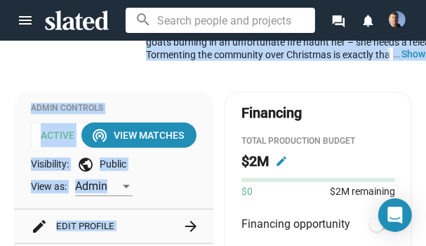
drag, startPoint x: 149, startPoint y: 241, endPoint x: 37, endPoint y: 262, distance: 113.4
click at [37, 246] on html "Welcome! Slated uses cookies as described in our Cookie Policy , which includes…" at bounding box center [213, 123] width 426 height 246
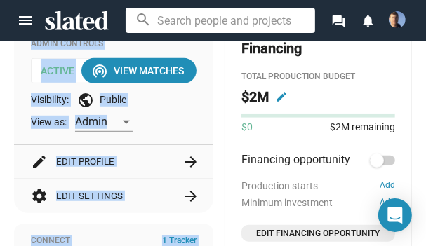
scroll to position [137, 0]
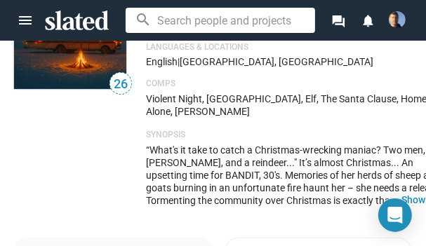
click at [135, 148] on div "26 THE CAMPERS Development Three unlikely misfits spend Christmas together in a…" at bounding box center [213, 70] width 398 height 295
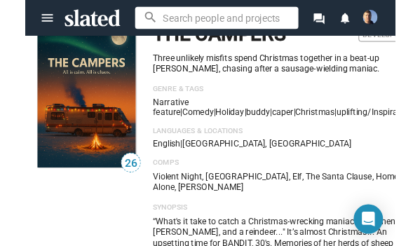
scroll to position [0, 0]
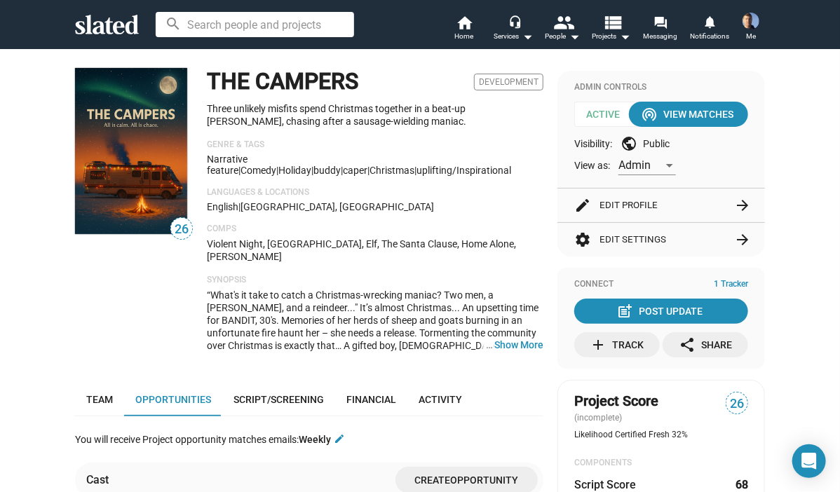
click at [558, 152] on div "Admin Controls Active wifi_tethering View Matches Visibility: public Public Vie…" at bounding box center [662, 129] width 208 height 117
